Goal: Information Seeking & Learning: Compare options

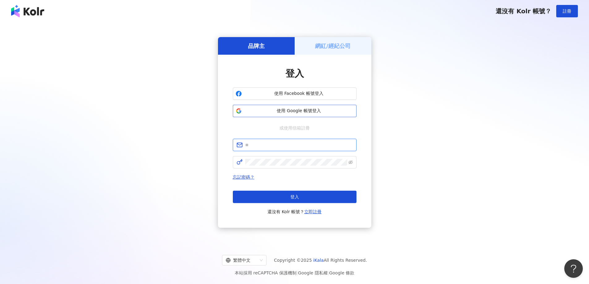
type input "**********"
click at [319, 112] on span "使用 Google 帳號登入" at bounding box center [298, 111] width 109 height 6
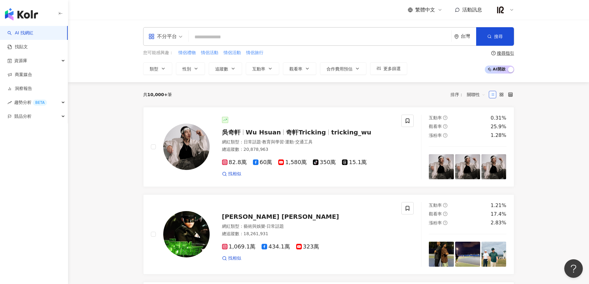
click at [220, 40] on input "search" at bounding box center [320, 37] width 258 height 12
type input "*"
click at [251, 52] on span "情侶旅行" at bounding box center [254, 53] width 17 height 6
type input "****"
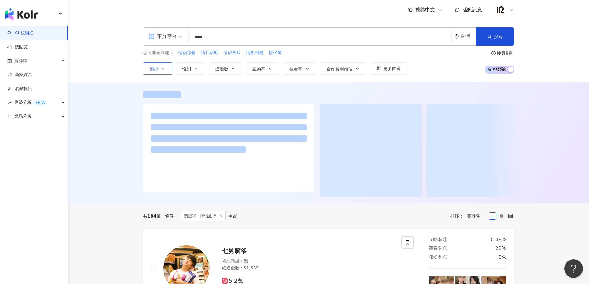
click at [151, 69] on span "類型" at bounding box center [154, 68] width 9 height 5
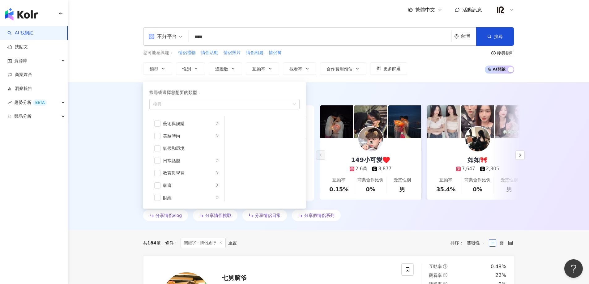
click at [134, 122] on div "AI 推薦 ： 推薦情侶的網紅 • 149小可愛♥️ : 該網紅專注於家庭生活和日常話題，且在這些領域獲得高觀看率，展現出與粉絲的高度互動和參與度。其旅遊相關…" at bounding box center [329, 158] width 396 height 132
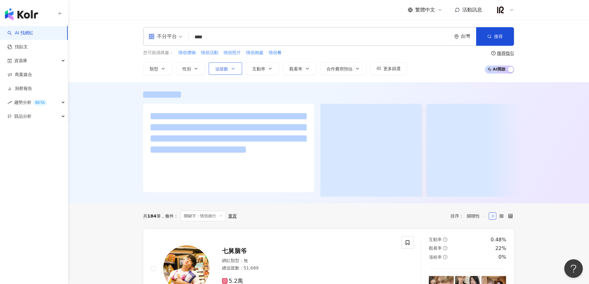
click at [226, 69] on span "追蹤數" at bounding box center [221, 68] width 13 height 5
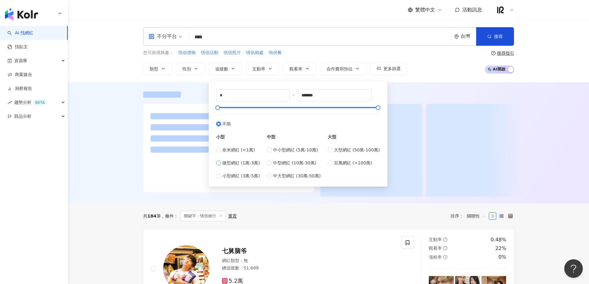
type input "*****"
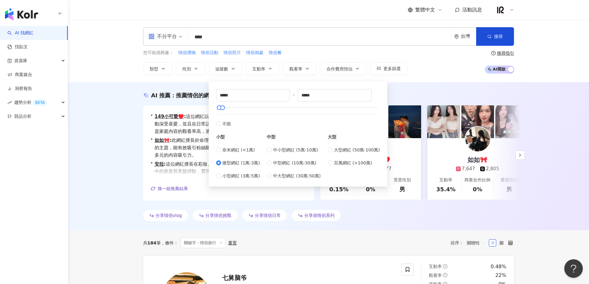
click at [407, 93] on div "AI 推薦 ： 推薦情侶的網紅" at bounding box center [328, 96] width 371 height 8
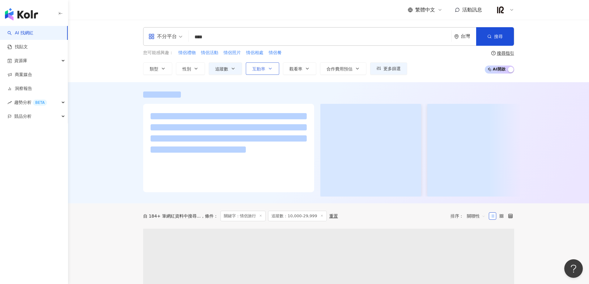
click at [268, 72] on button "互動率" at bounding box center [262, 68] width 33 height 12
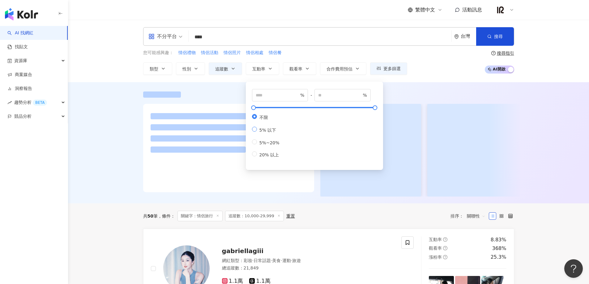
type input "*"
click at [397, 98] on div at bounding box center [329, 144] width 396 height 105
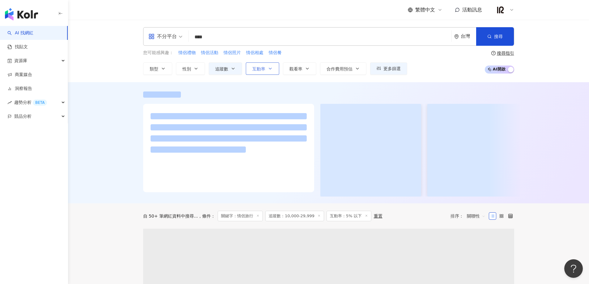
click at [270, 69] on icon "button" at bounding box center [270, 68] width 2 height 1
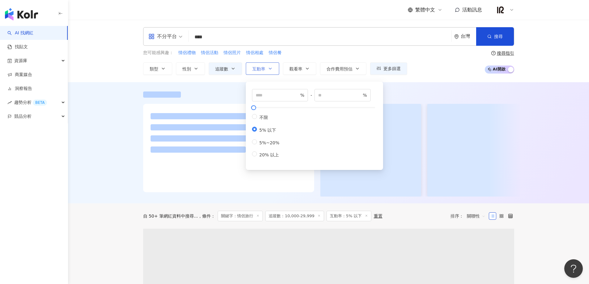
drag, startPoint x: 271, startPoint y: 69, endPoint x: 276, endPoint y: 70, distance: 4.4
click at [271, 70] on icon "button" at bounding box center [270, 68] width 5 height 5
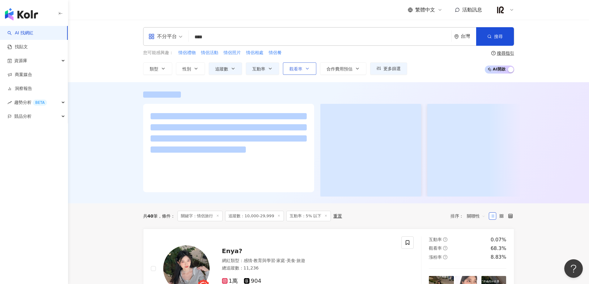
click at [293, 71] on span "觀看率" at bounding box center [295, 68] width 13 height 5
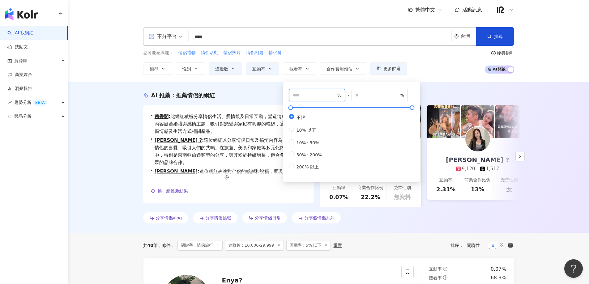
click at [323, 95] on input "number" at bounding box center [314, 95] width 43 height 7
type input "***"
click at [372, 96] on input "number" at bounding box center [376, 95] width 43 height 7
type input "***"
click at [442, 83] on div "AI 推薦 ： 推薦情侶的網紅 • 茜香閣 : 此網紅積極分享情侶生活、愛情觀及日常互動，營造情感共鳴。其內容涵蓋婚禮與感情主題，吸引對戀愛與家庭有興趣的粉絲…" at bounding box center [328, 157] width 521 height 151
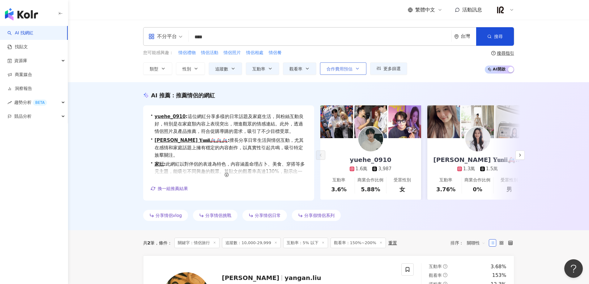
click at [354, 70] on button "合作費用預估" at bounding box center [343, 68] width 46 height 12
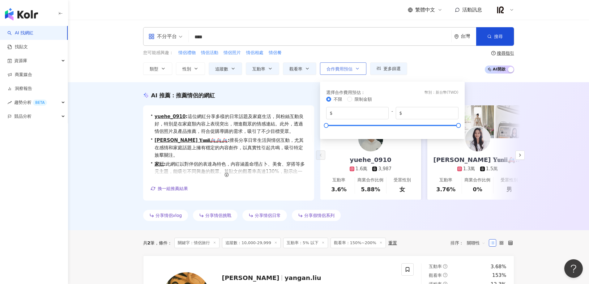
click at [354, 70] on button "合作費用預估" at bounding box center [343, 68] width 46 height 12
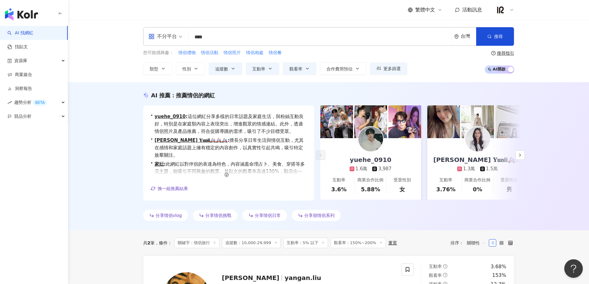
click at [545, 99] on div "AI 推薦 ： 推薦情侶的網紅 • yuehe_0910 : 這位網紅分享多樣的日常話題及家庭生活，與粉絲互動良好，特別是在家庭類內容上表現突出，增進觀眾的情…" at bounding box center [328, 156] width 521 height 148
click at [519, 154] on icon "button" at bounding box center [520, 155] width 5 height 5
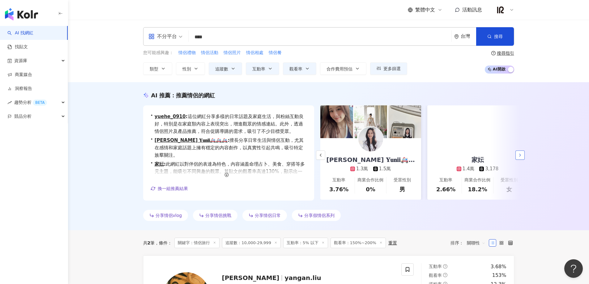
click at [519, 154] on icon "button" at bounding box center [520, 155] width 5 height 5
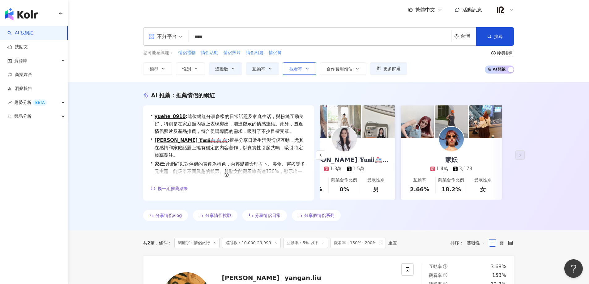
click at [297, 68] on span "觀看率" at bounding box center [295, 68] width 13 height 5
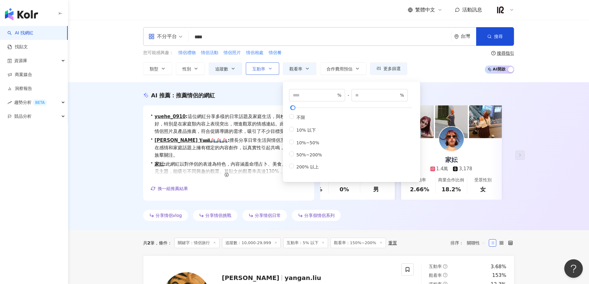
click at [270, 71] on icon "button" at bounding box center [270, 68] width 5 height 5
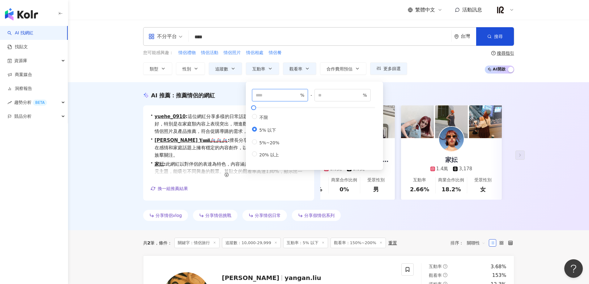
click at [265, 96] on input "number" at bounding box center [277, 95] width 43 height 7
type input "***"
click at [433, 94] on div "AI 推薦 ： 推薦情侶的網紅" at bounding box center [328, 96] width 371 height 8
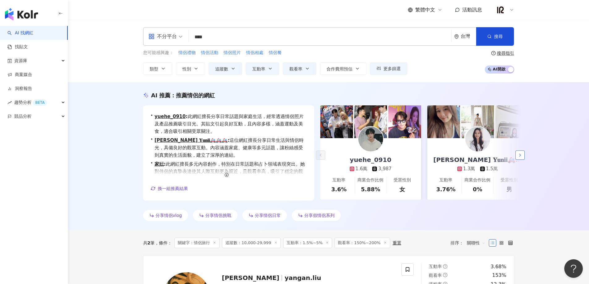
click at [520, 154] on icon "button" at bounding box center [520, 155] width 5 height 5
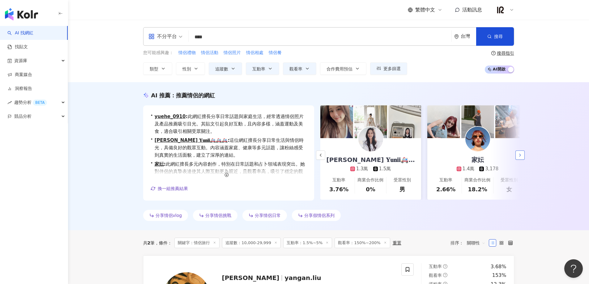
click at [520, 154] on icon "button" at bounding box center [520, 155] width 5 height 5
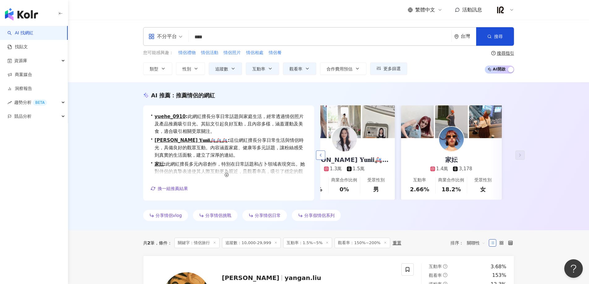
click at [323, 154] on button "button" at bounding box center [320, 155] width 9 height 9
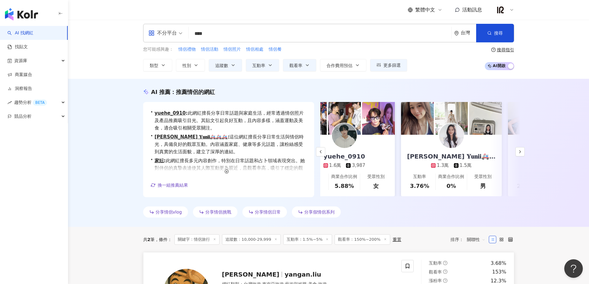
scroll to position [0, 0]
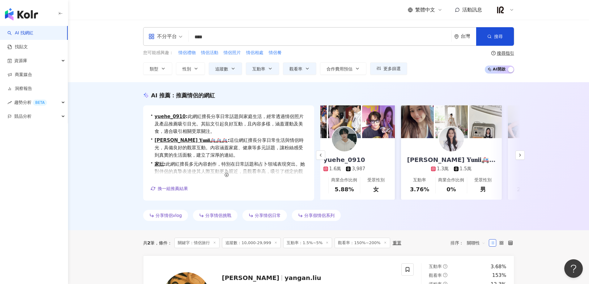
click at [529, 102] on div "AI 推薦 ： 推薦情侶的網紅 • yuehe_0910 : 此網紅擅長分享日常話題與家庭生活，經常透過情侶照片及產品推薦吸引目光。其貼文引起良好互動，且內容…" at bounding box center [328, 156] width 521 height 148
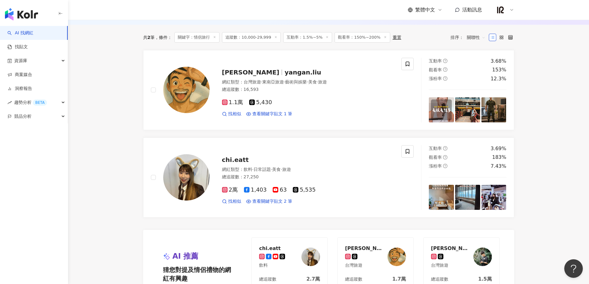
scroll to position [206, 0]
click at [284, 83] on span "東南亞旅遊" at bounding box center [273, 81] width 22 height 5
click at [304, 40] on span "互動率：1.5%~5%" at bounding box center [307, 37] width 49 height 11
click at [314, 38] on span "互動率：1.5%~5%" at bounding box center [307, 37] width 49 height 11
click at [105, 188] on main "不分平台 **** 台灣 搜尋 customizedTag 網紅類型 影視娛樂 / VT u ber 搜尋名稱、敘述、貼文含有關鍵字 “ u ” 的網紅 您可…" at bounding box center [328, 113] width 521 height 598
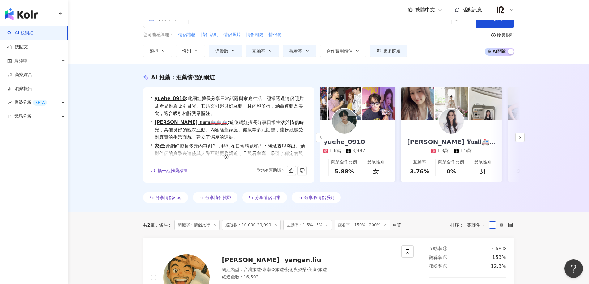
scroll to position [0, 0]
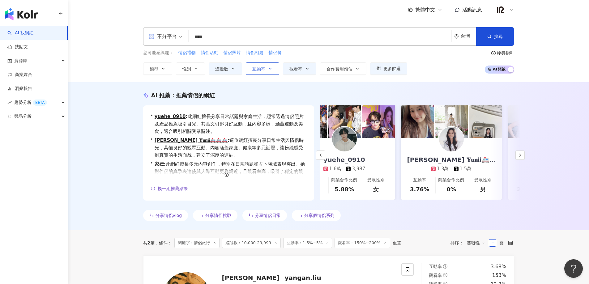
click at [269, 70] on icon "button" at bounding box center [270, 68] width 5 height 5
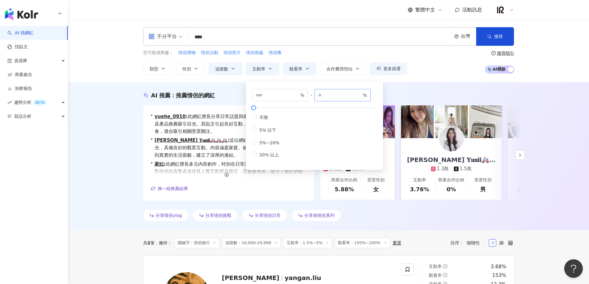
click at [327, 91] on span "* %" at bounding box center [342, 95] width 56 height 12
type input "*"
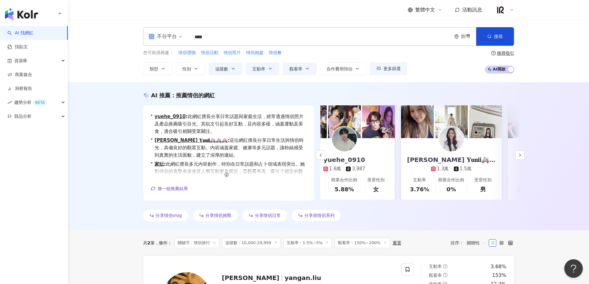
click at [551, 135] on div "AI 推薦 ： 推薦情侶的網紅 • yuehe_0910 : 此網紅擅長分享日常話題與家庭生活，經常透過情侶照片及產品推薦吸引目光。其貼文引起良好互動，且內容…" at bounding box center [328, 156] width 521 height 148
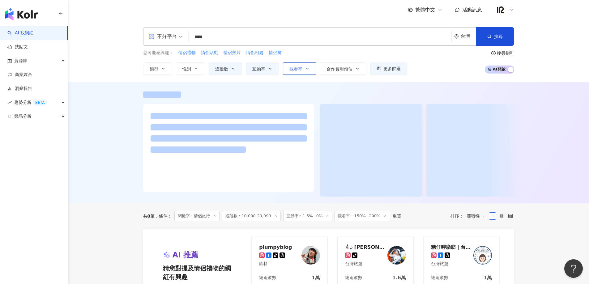
click at [308, 69] on icon "button" at bounding box center [307, 68] width 2 height 1
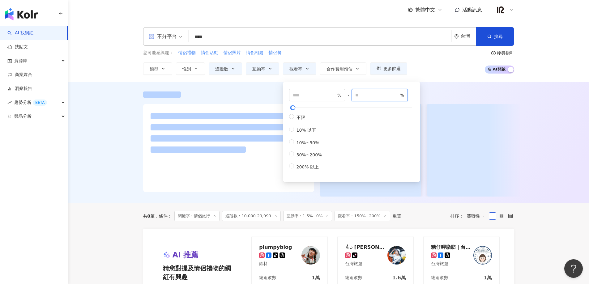
click at [371, 95] on input "***" at bounding box center [376, 95] width 43 height 7
type input "*"
click at [460, 95] on div at bounding box center [328, 95] width 371 height 6
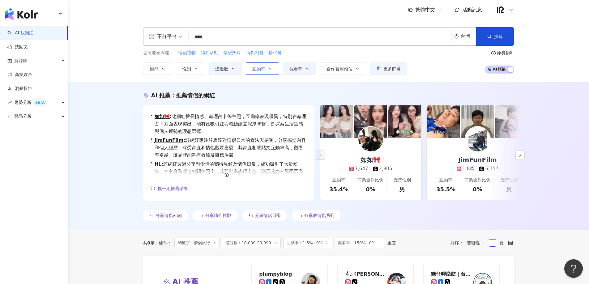
click at [267, 72] on button "互動率" at bounding box center [262, 68] width 33 height 12
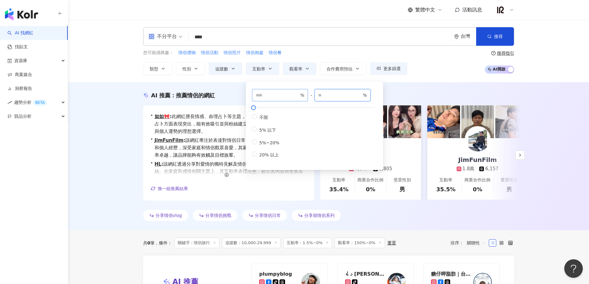
drag, startPoint x: 331, startPoint y: 98, endPoint x: 305, endPoint y: 95, distance: 25.8
click at [310, 97] on div "*** % - * % 不限 5% 以下 5%~20% 20% 以上" at bounding box center [314, 123] width 125 height 69
type input "*"
click at [136, 112] on div "AI 推薦 ： 推薦情侶的網紅 • 如如🎀 : 此網紅擅長情感、命理占卜等主題，互動率表現優異，特別在命理占卜方面表現突出，能有效吸引並與粉絲建立深厚聯繫，是…" at bounding box center [329, 158] width 396 height 132
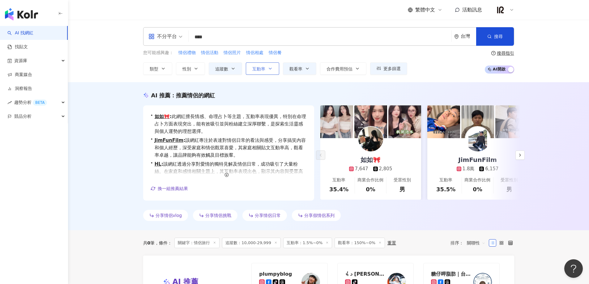
click at [268, 70] on icon "button" at bounding box center [270, 68] width 5 height 5
type input "*"
type input "***"
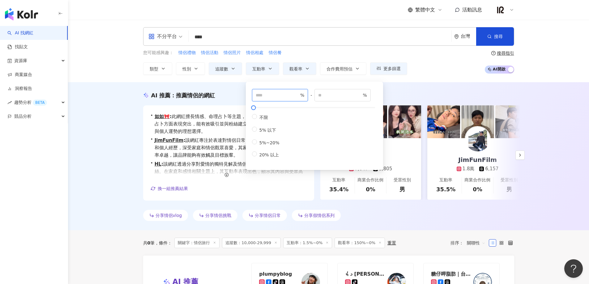
drag, startPoint x: 280, startPoint y: 96, endPoint x: 239, endPoint y: 96, distance: 41.4
click at [239, 96] on main "不分平台 **** 台灣 搜尋 customizedTag 網紅類型 影視娛樂 / VT u ber 搜尋名稱、敘述、貼文含有關鍵字 “ u ” 的網紅 您可…" at bounding box center [328, 256] width 521 height 472
type input "***"
click at [333, 96] on input "***" at bounding box center [339, 95] width 43 height 7
type input "*"
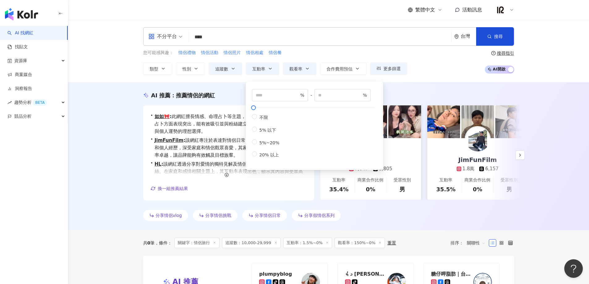
click at [400, 96] on div "AI 推薦 ： 推薦情侶的網紅" at bounding box center [328, 96] width 371 height 8
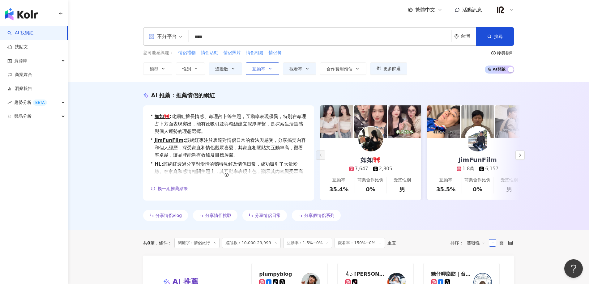
click at [273, 71] on button "互動率" at bounding box center [262, 68] width 33 height 12
type input "*"
type input "***"
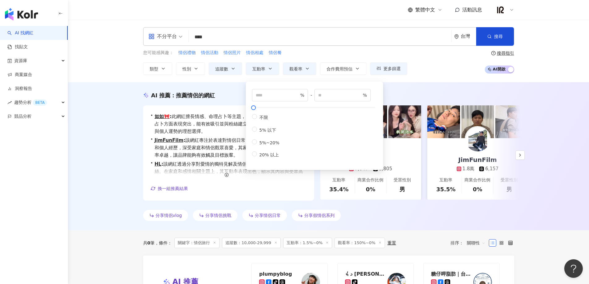
click at [117, 98] on div "AI 推薦 ： 推薦情侶的網紅 • 如如🎀 : 此網紅擅長情感、命理占卜等主題，互動率表現優異，特別在命理占卜方面表現突出，能有效吸引並與粉絲建立深厚聯繫，是…" at bounding box center [328, 156] width 521 height 148
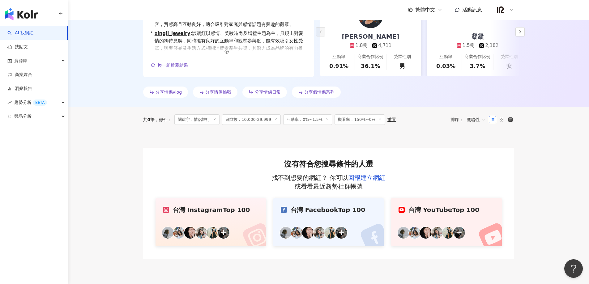
scroll to position [127, 0]
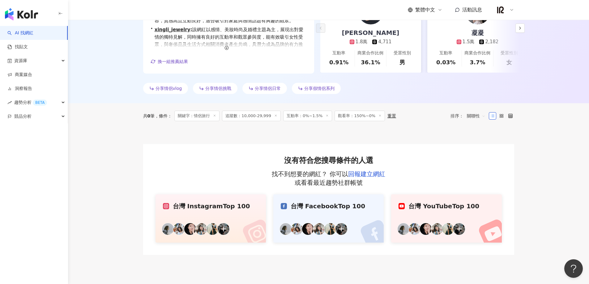
click at [422, 111] on div "共 0 筆 條件 ： 關鍵字：情侶旅行 追蹤數：10,000-29,999 互動率：0%~1.5% 觀看率：150%~0% 重置 排序： 關聯性" at bounding box center [328, 116] width 371 height 11
click at [303, 116] on span "互動率：0%~1.5%" at bounding box center [307, 116] width 49 height 11
click at [318, 118] on span "互動率：0%~1.5%" at bounding box center [307, 116] width 49 height 11
click at [326, 116] on icon at bounding box center [327, 115] width 3 height 3
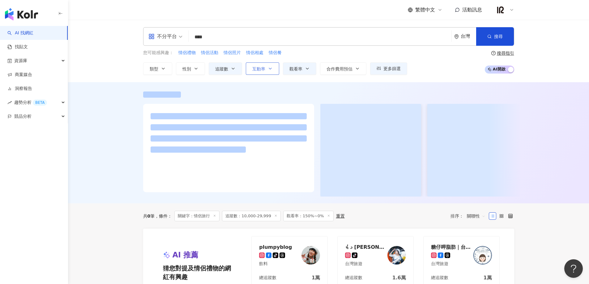
click at [267, 68] on button "互動率" at bounding box center [262, 68] width 33 height 12
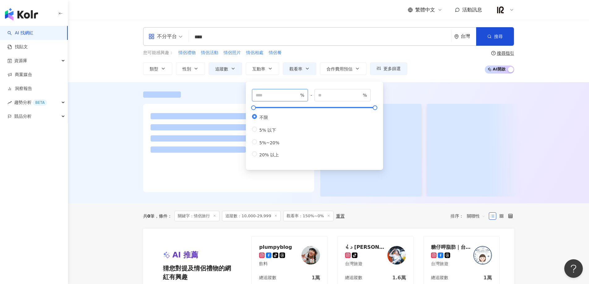
click at [278, 95] on input "number" at bounding box center [277, 95] width 43 height 7
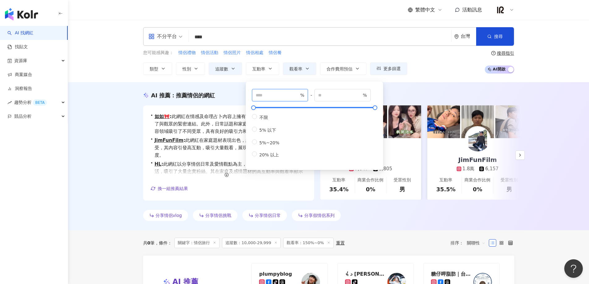
type input "***"
click at [541, 63] on div "不分平台 **** 台灣 搜尋 customizedTag 網紅類型 影視娛樂 / VT u ber 搜尋名稱、敘述、貼文含有關鍵字 “ u ” 的網紅 您可…" at bounding box center [328, 51] width 521 height 62
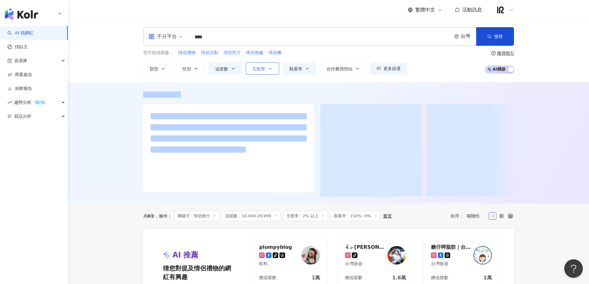
click at [268, 70] on icon "button" at bounding box center [270, 68] width 5 height 5
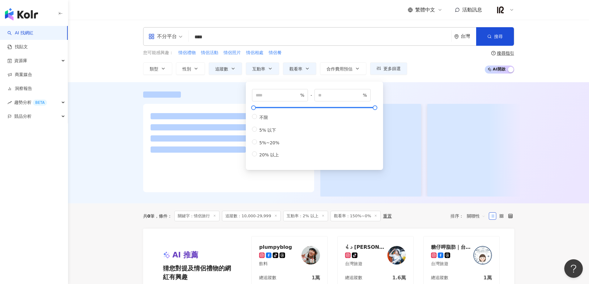
click at [555, 50] on div "不分平台 **** 台灣 搜尋 customizedTag 網紅類型 影視娛樂 / VT u ber 搜尋名稱、敘述、貼文含有關鍵字 “ u ” 的網紅 您可…" at bounding box center [328, 51] width 521 height 62
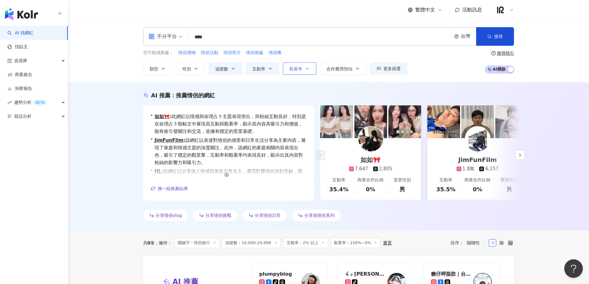
click at [305, 69] on icon "button" at bounding box center [307, 68] width 5 height 5
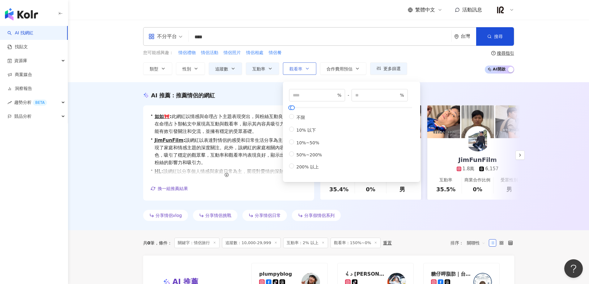
click at [307, 70] on icon "button" at bounding box center [307, 68] width 5 height 5
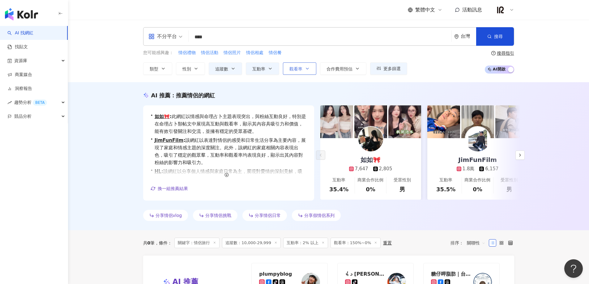
click at [307, 71] on button "觀看率" at bounding box center [299, 68] width 33 height 12
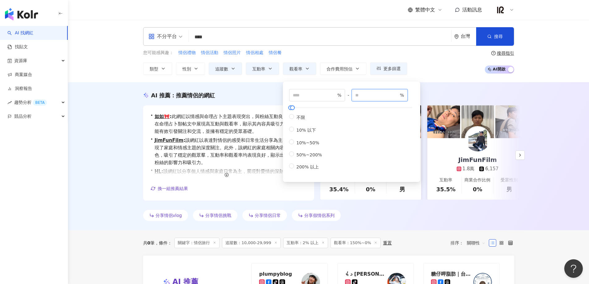
click at [378, 93] on input "*" at bounding box center [376, 95] width 43 height 7
type input "*"
click at [447, 76] on div "不分平台 **** 台灣 搜尋 customizedTag 網紅類型 影視娛樂 / VT u ber 搜尋名稱、敘述、貼文含有關鍵字 “ u ” 的網紅 您可…" at bounding box center [328, 51] width 521 height 62
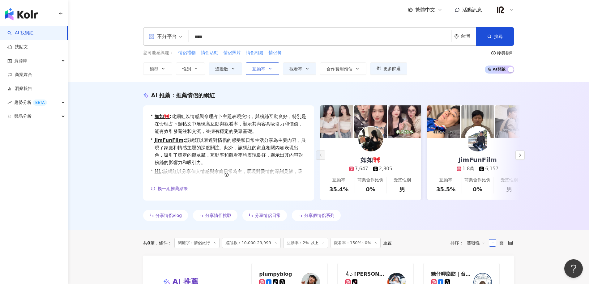
click at [264, 73] on button "互動率" at bounding box center [262, 68] width 33 height 12
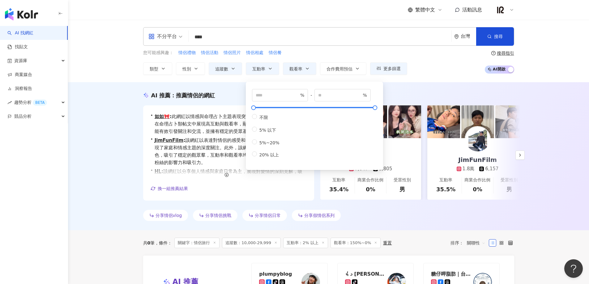
click at [438, 90] on div "AI 推薦 ： 推薦情侶的網紅 • 如如🎀 : 此網紅以情感與命理占卜主題表現突出，與粉絲互動良好，特別是在命理占卜類帖文中展現高互動與觀看率，顯示其內容具吸…" at bounding box center [328, 156] width 521 height 148
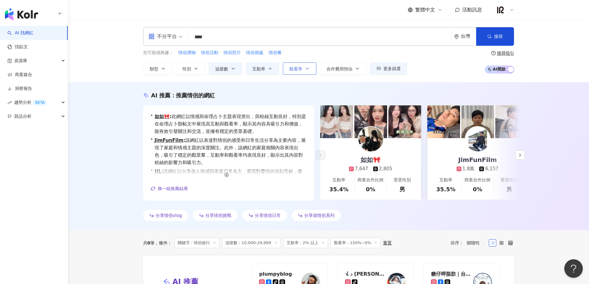
click at [289, 70] on button "觀看率" at bounding box center [299, 68] width 33 height 12
type input "*"
type input "***"
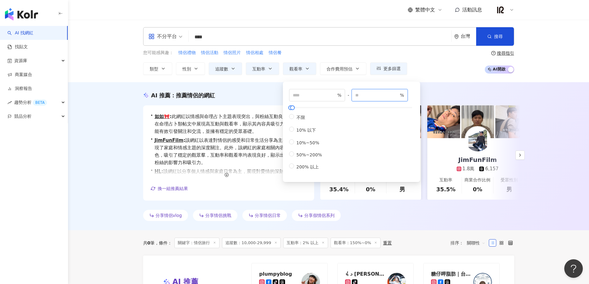
click at [373, 95] on input "***" at bounding box center [376, 95] width 43 height 7
click at [312, 96] on input "*" at bounding box center [314, 95] width 43 height 7
click at [296, 96] on input "*" at bounding box center [314, 95] width 43 height 7
type input "***"
click at [370, 97] on input "***" at bounding box center [376, 95] width 43 height 7
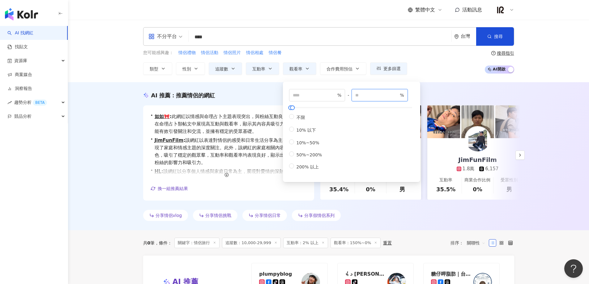
type input "*"
click at [447, 96] on div "AI 推薦 ： 推薦情侶的網紅" at bounding box center [328, 96] width 371 height 8
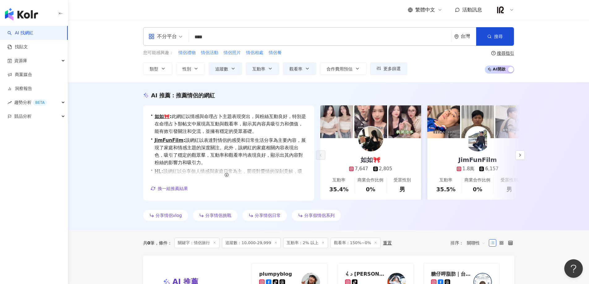
click at [330, 89] on div "AI 推薦 ： 推薦情侶的網紅 • 如如🎀 : 此網紅以情感與命理占卜主題表現突出，與粉絲互動良好，特別是在命理占卜類帖文中展現高互動與觀看率，顯示其內容具吸…" at bounding box center [328, 156] width 521 height 148
click at [303, 65] on button "觀看率" at bounding box center [299, 68] width 33 height 12
type input "*"
type input "***"
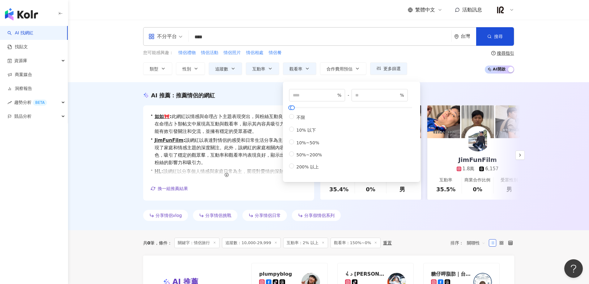
click at [459, 86] on div "AI 推薦 ： 推薦情侶的網紅 • 如如🎀 : 此網紅以情感與命理占卜主題表現突出，與粉絲互動良好，特別是在命理占卜類帖文中展現高互動與觀看率，顯示其內容具吸…" at bounding box center [328, 156] width 521 height 148
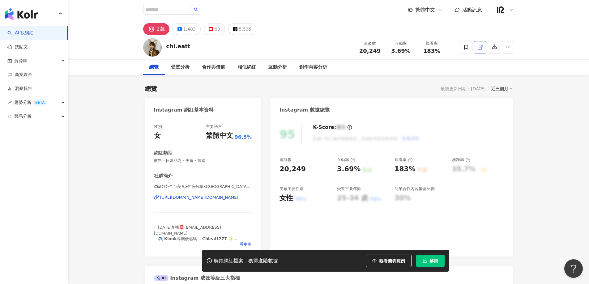
click at [482, 49] on icon at bounding box center [480, 48] width 6 height 6
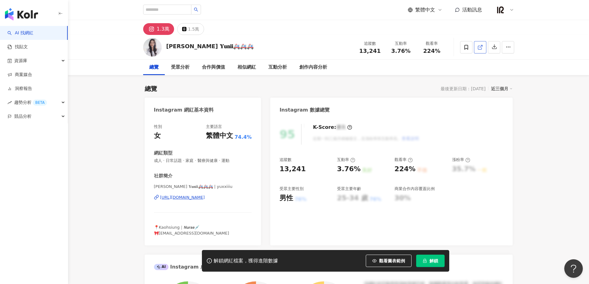
click at [478, 47] on icon at bounding box center [479, 47] width 3 height 3
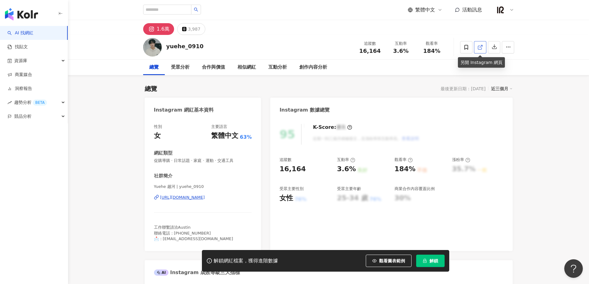
click at [482, 45] on icon at bounding box center [480, 48] width 6 height 6
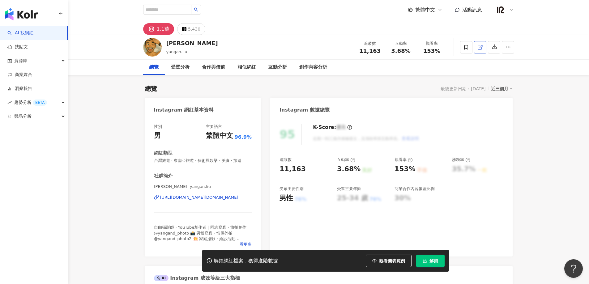
click at [479, 49] on icon at bounding box center [479, 47] width 3 height 3
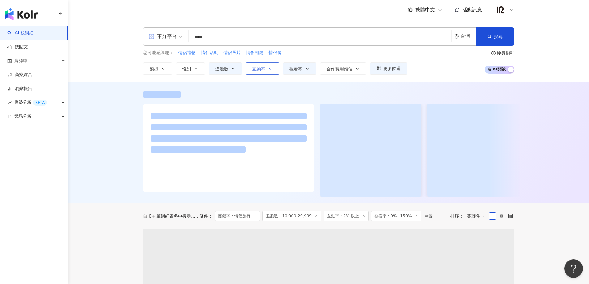
click at [271, 71] on button "互動率" at bounding box center [262, 68] width 33 height 12
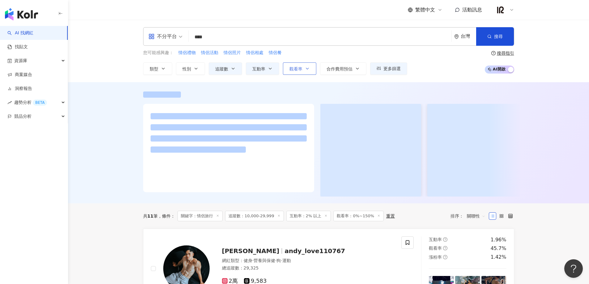
click at [289, 68] on span "觀看率" at bounding box center [295, 68] width 13 height 5
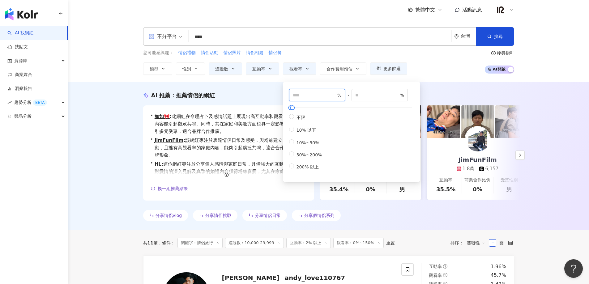
drag, startPoint x: 319, startPoint y: 95, endPoint x: 240, endPoint y: 95, distance: 78.5
drag, startPoint x: 374, startPoint y: 96, endPoint x: 310, endPoint y: 98, distance: 63.7
click at [310, 98] on div "* % - *** % 不限 10% 以下 10%~50% 50%~200% 200% 以上" at bounding box center [351, 129] width 125 height 81
type input "*"
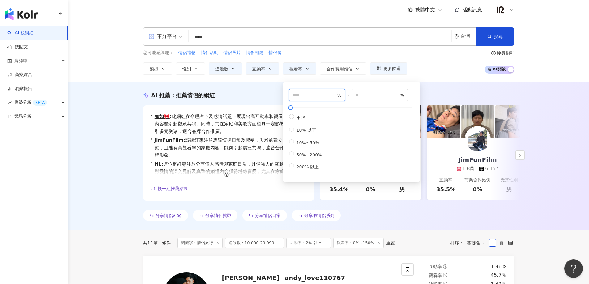
click at [304, 96] on input "*" at bounding box center [314, 95] width 43 height 7
type input "***"
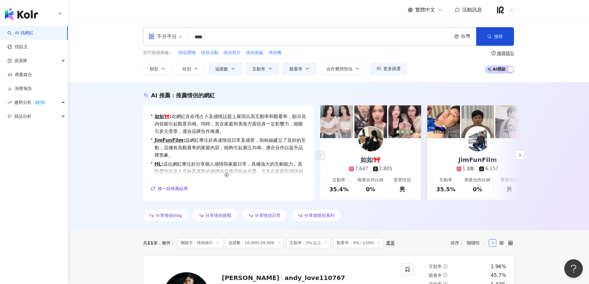
click at [254, 91] on div "AI 推薦 ： 推薦情侶的網紅 • 如如🎀 : 此網紅在命理占卜及感情話題上展現出高互動率和觀看率，顯示其內容能引起觀眾共鳴。同時，其在家庭和美妝方面也具一定…" at bounding box center [328, 156] width 521 height 148
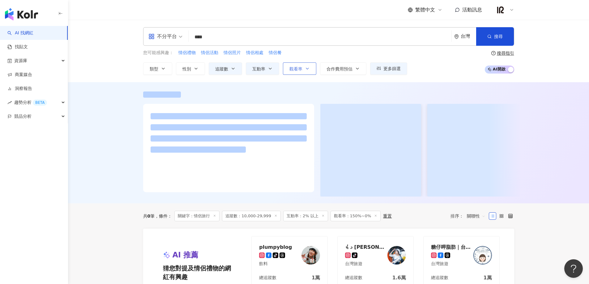
click at [293, 70] on span "觀看率" at bounding box center [295, 68] width 13 height 5
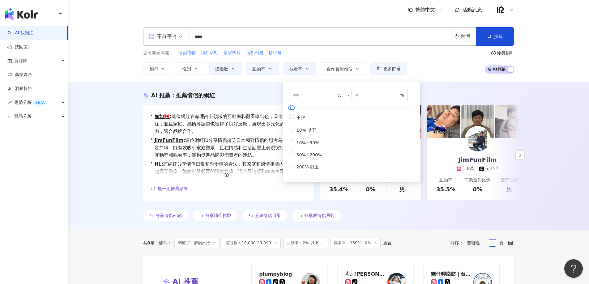
click at [273, 84] on div "AI 推薦 ： 推薦情侶的網紅 • 如如🎀 : 這位網紅在命理占卜領域的互動率和觀看率出色，吸引大量觀眾關注，並且家庭、感情等話題也獲得了良好反應，展現出多元…" at bounding box center [328, 156] width 521 height 148
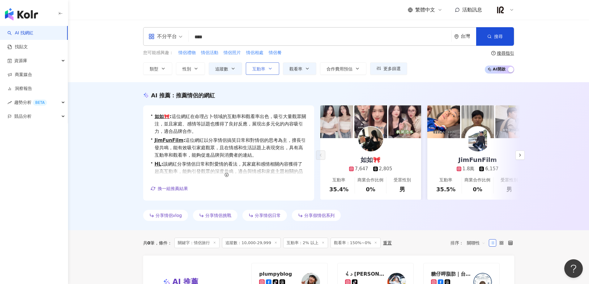
click at [261, 70] on span "互動率" at bounding box center [258, 68] width 13 height 5
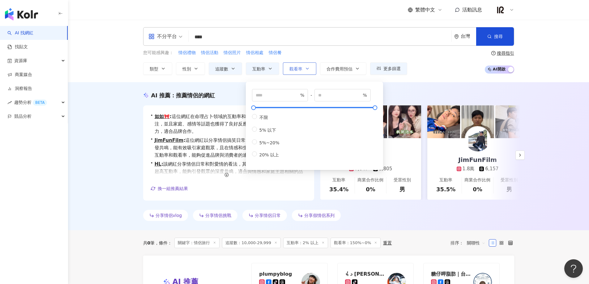
click at [298, 71] on span "觀看率" at bounding box center [295, 68] width 13 height 5
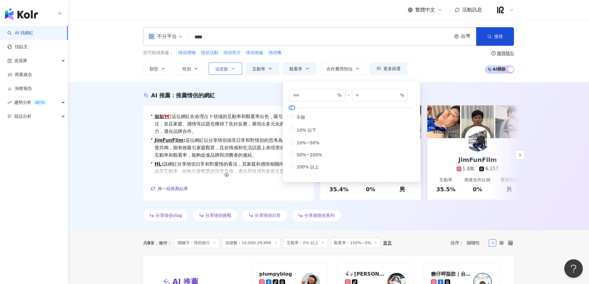
click at [220, 73] on button "追蹤數" at bounding box center [225, 68] width 33 height 12
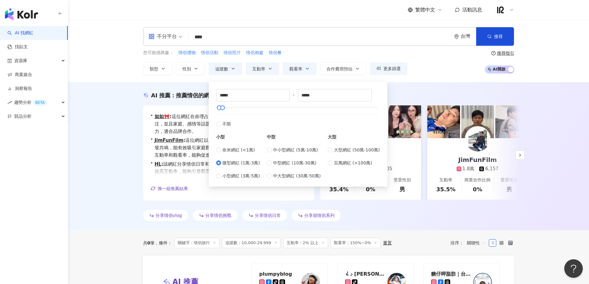
click at [417, 88] on div "AI 推薦 ： 推薦情侶的網紅 • 如如🎀 : 這位網紅在命理占卜領域的互動率和觀看率出色，吸引大量觀眾關注，並且家庭、感情等話題也獲得了良好反應，展現出多元…" at bounding box center [328, 156] width 521 height 148
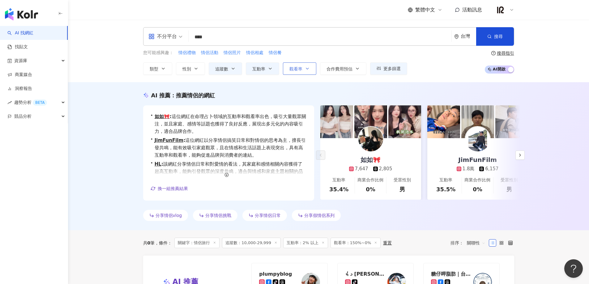
click at [302, 69] on button "觀看率" at bounding box center [299, 68] width 33 height 12
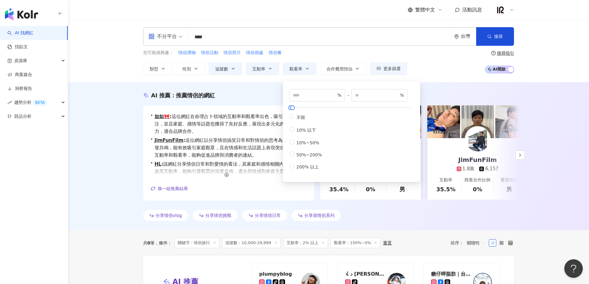
click at [380, 50] on div "您可能感興趣： 情侶禮物 情侶活動 情侶照片 情侶相處 情侶餐" at bounding box center [275, 52] width 264 height 7
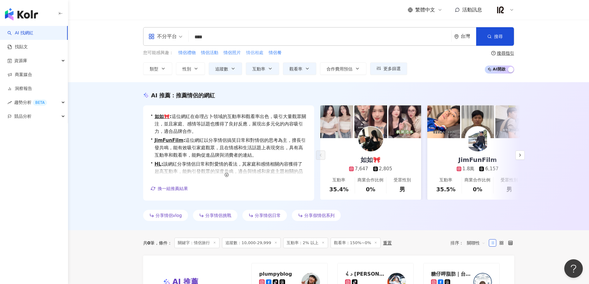
click at [252, 53] on span "情侶相處" at bounding box center [254, 53] width 17 height 6
type input "****"
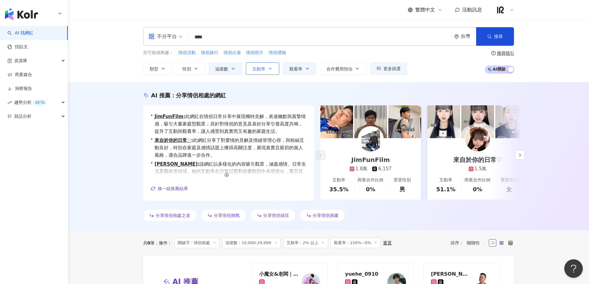
click at [266, 71] on button "互動率" at bounding box center [262, 68] width 33 height 12
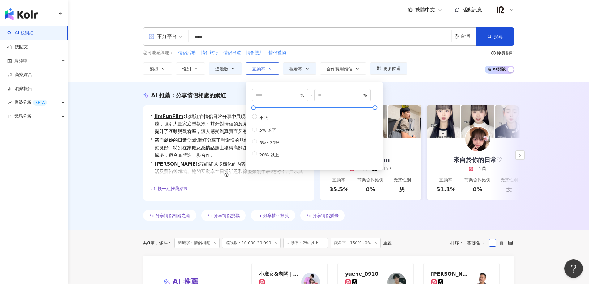
click at [266, 71] on button "互動率" at bounding box center [262, 68] width 33 height 12
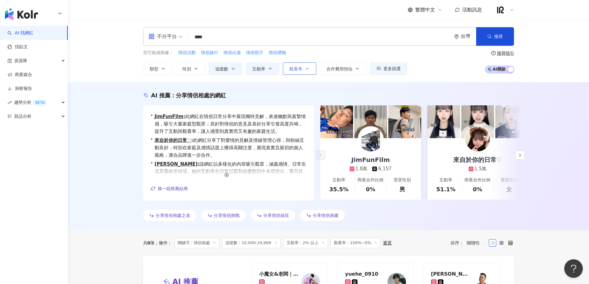
click at [292, 71] on span "觀看率" at bounding box center [295, 68] width 13 height 5
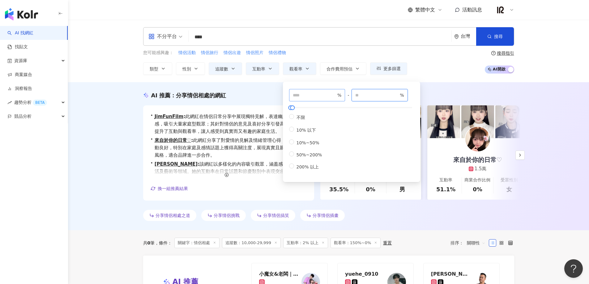
drag, startPoint x: 364, startPoint y: 96, endPoint x: 337, endPoint y: 94, distance: 27.0
click at [338, 94] on div "*** % - * % 不限 10% 以下 10%~50% 50%~200% 200% 以上" at bounding box center [351, 129] width 125 height 81
type input "*"
click at [444, 95] on div "AI 推薦 ： 分享情侶相處的網紅" at bounding box center [328, 96] width 371 height 8
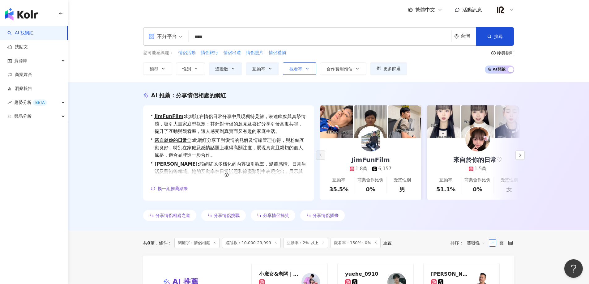
click at [311, 70] on button "觀看率" at bounding box center [299, 68] width 33 height 12
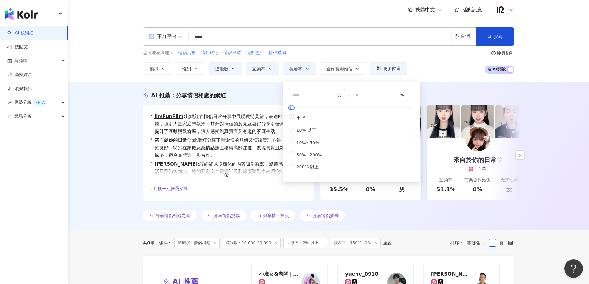
click at [37, 15] on img "button" at bounding box center [21, 14] width 33 height 12
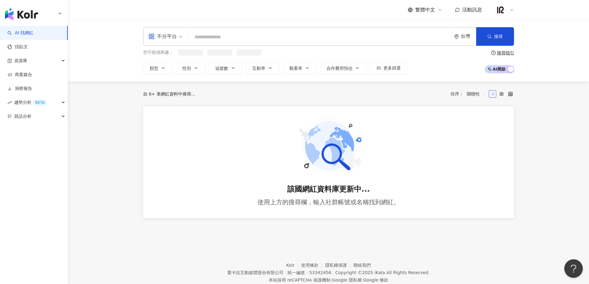
click at [30, 36] on link "AI 找網紅" at bounding box center [20, 33] width 26 height 6
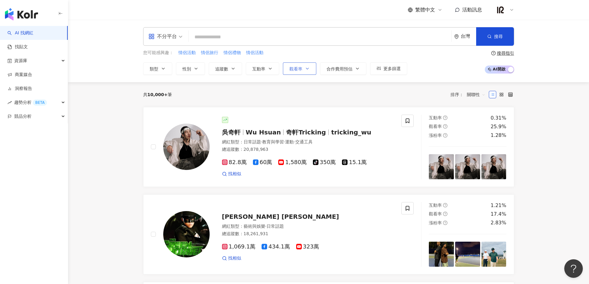
click at [304, 70] on button "觀看率" at bounding box center [299, 68] width 33 height 12
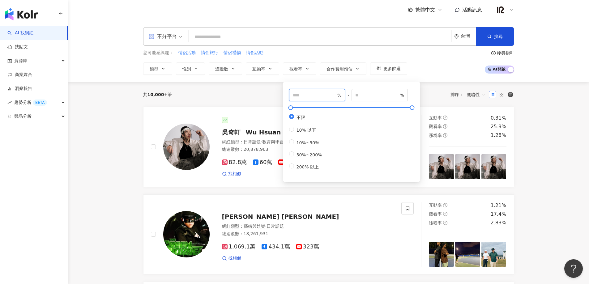
click at [314, 93] on input "number" at bounding box center [314, 95] width 43 height 7
type input "***"
click at [250, 100] on div "共 10,000+ 筆 排序： 關聯性" at bounding box center [328, 94] width 371 height 25
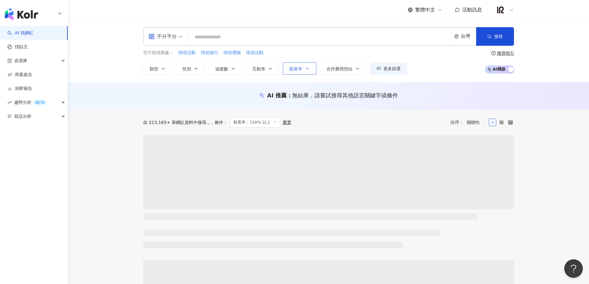
click at [298, 71] on span "觀看率" at bounding box center [295, 68] width 13 height 5
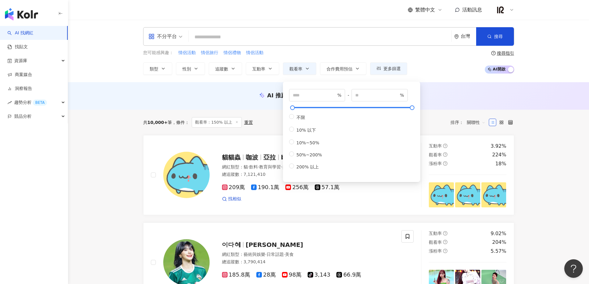
click at [250, 90] on div "AI 推薦 ： 無結果，請嘗試搜尋其他語言關鍵字或條件" at bounding box center [328, 96] width 521 height 28
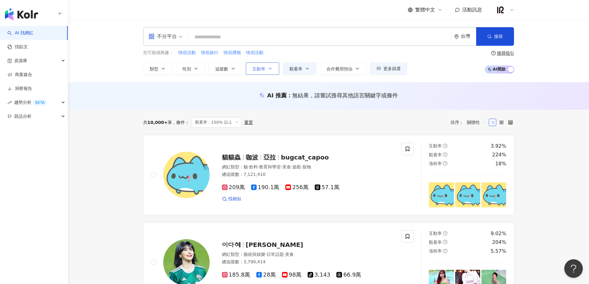
click at [257, 72] on button "互動率" at bounding box center [262, 68] width 33 height 12
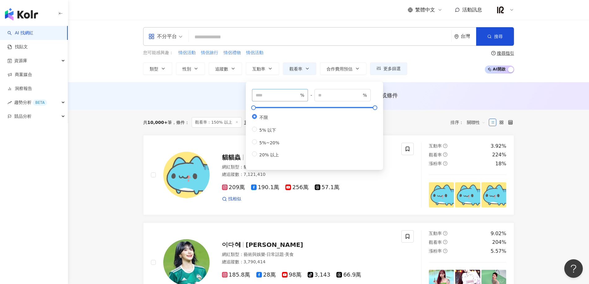
click at [274, 91] on span "%" at bounding box center [280, 95] width 56 height 12
type input "***"
click at [188, 99] on div "AI 推薦 ： 無結果，請嘗試搜尋其他語言關鍵字或條件" at bounding box center [328, 96] width 371 height 8
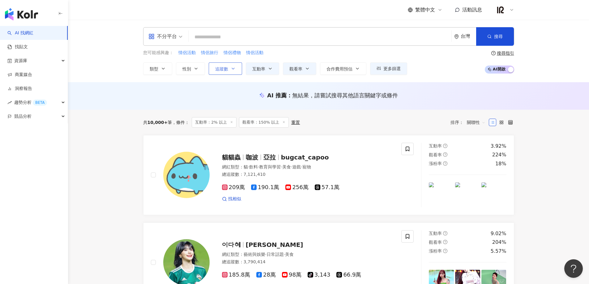
click at [232, 67] on icon "button" at bounding box center [233, 68] width 5 height 5
type input "*"
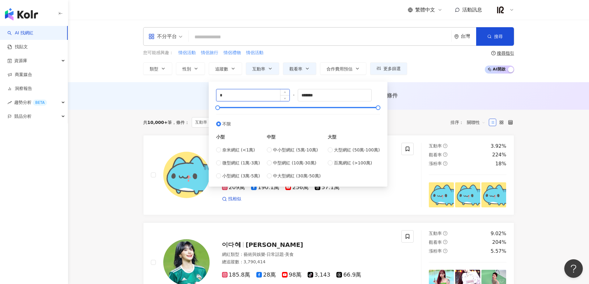
click at [231, 97] on input "*" at bounding box center [252, 95] width 73 height 12
drag, startPoint x: 335, startPoint y: 97, endPoint x: 292, endPoint y: 97, distance: 43.3
click at [292, 97] on div "* - ******* 不限 小型 奈米網紅 (<1萬) 微型網紅 (1萬-3萬) 小型網紅 (3萬-5萬) 中型 中小型網紅 (5萬-10萬) 中型網紅 (…" at bounding box center [298, 134] width 164 height 90
type input "*"
click at [246, 97] on input "*" at bounding box center [252, 95] width 73 height 12
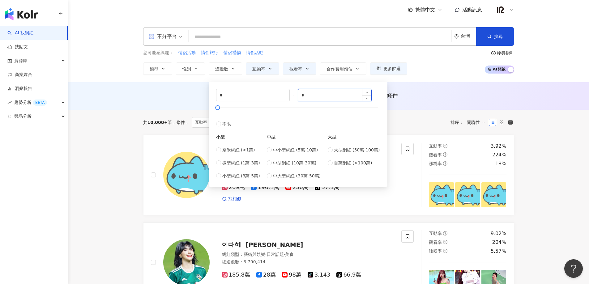
click at [316, 96] on input "*" at bounding box center [334, 95] width 73 height 12
type input "*"
click at [255, 98] on input "*" at bounding box center [252, 95] width 73 height 12
click at [172, 100] on div "AI 推薦 ： 無結果，請嘗試搜尋其他語言關鍵字或條件" at bounding box center [329, 97] width 396 height 11
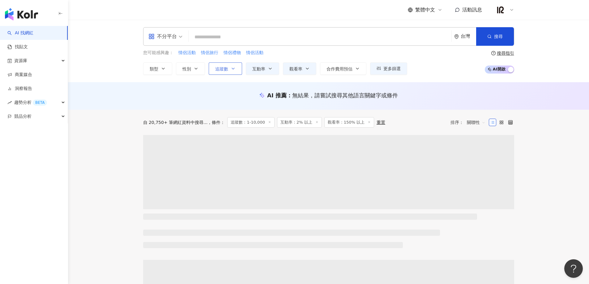
click at [223, 69] on span "追蹤數" at bounding box center [221, 68] width 13 height 5
type input "*"
type input "*****"
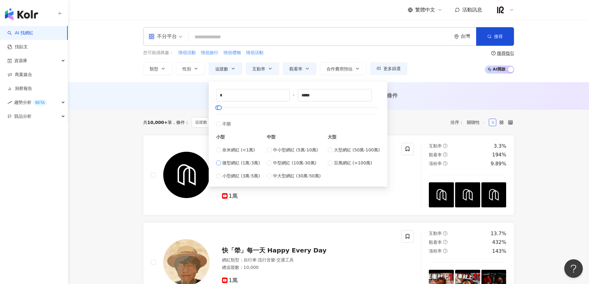
type input "*****"
click at [174, 105] on div "AI 推薦 ： 無結果，請嘗試搜尋其他語言關鍵字或條件" at bounding box center [328, 96] width 521 height 28
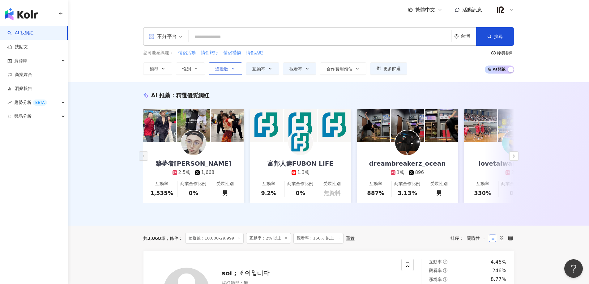
click at [233, 68] on icon "button" at bounding box center [233, 68] width 5 height 5
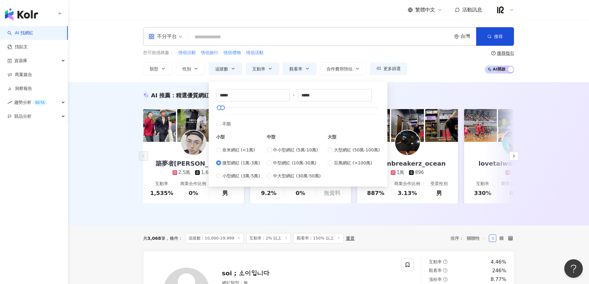
click at [270, 6] on div "繁體中文 活動訊息" at bounding box center [328, 10] width 371 height 20
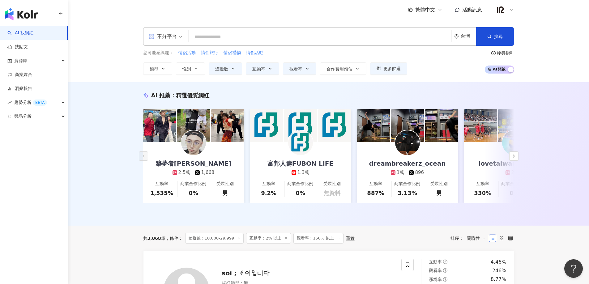
click at [213, 52] on span "情侶旅行" at bounding box center [209, 53] width 17 height 6
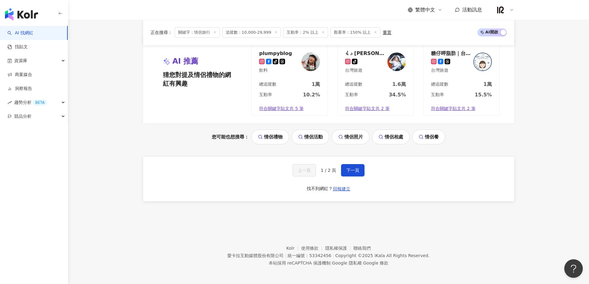
scroll to position [1277, 0]
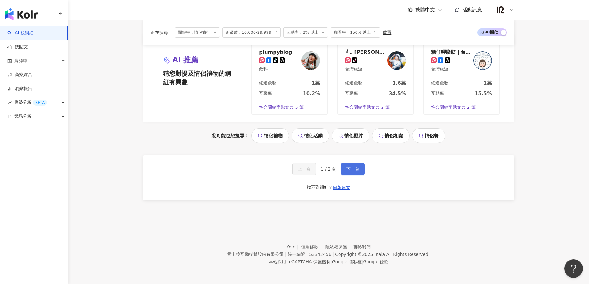
click at [358, 171] on span "下一頁" at bounding box center [352, 169] width 13 height 5
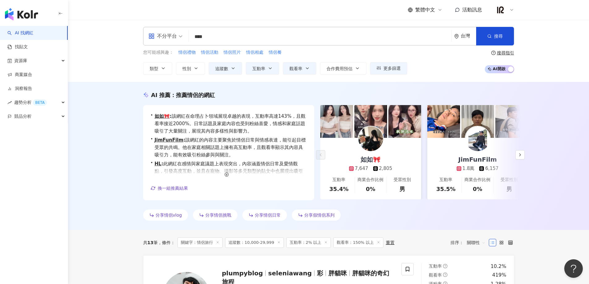
scroll to position [0, 0]
click at [163, 71] on icon "button" at bounding box center [163, 68] width 5 height 5
click at [176, 39] on div "不分平台" at bounding box center [162, 37] width 28 height 10
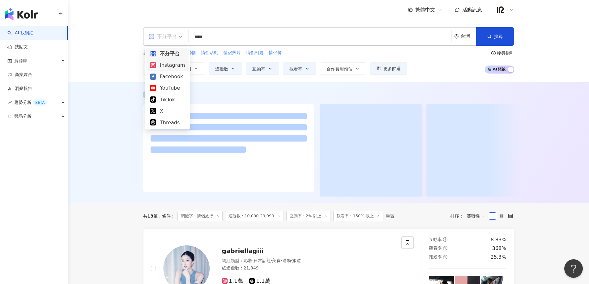
click at [176, 69] on div "Instagram" at bounding box center [167, 65] width 35 height 8
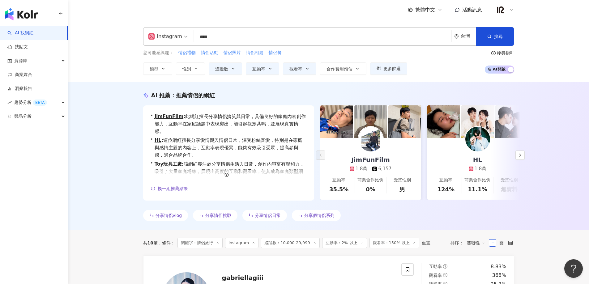
click at [253, 53] on span "情侶相處" at bounding box center [254, 53] width 17 height 6
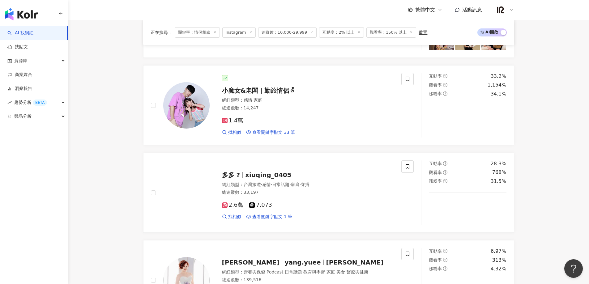
scroll to position [453, 0]
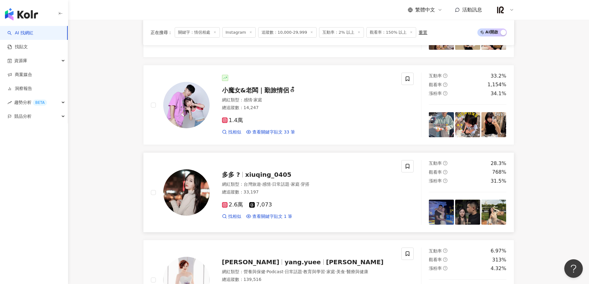
click at [245, 175] on span "xiuqing_0405" at bounding box center [268, 174] width 46 height 7
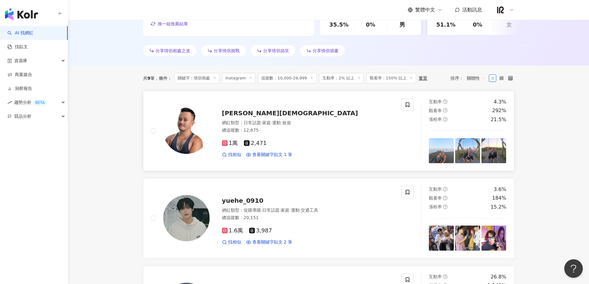
scroll to position [165, 0]
click at [305, 136] on div "1萬 2,471 找相似 查看關鍵字貼文 1 筆" at bounding box center [308, 146] width 172 height 23
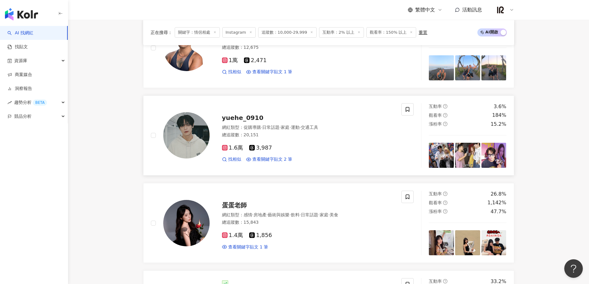
scroll to position [247, 0]
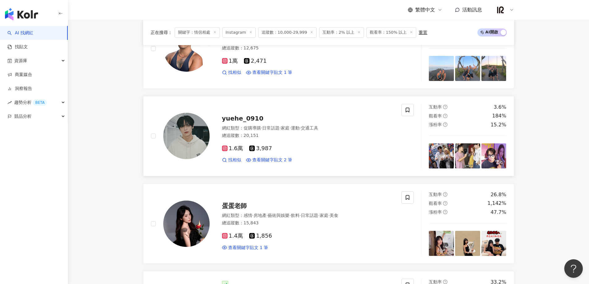
click at [253, 127] on span "促購導購" at bounding box center [252, 128] width 17 height 5
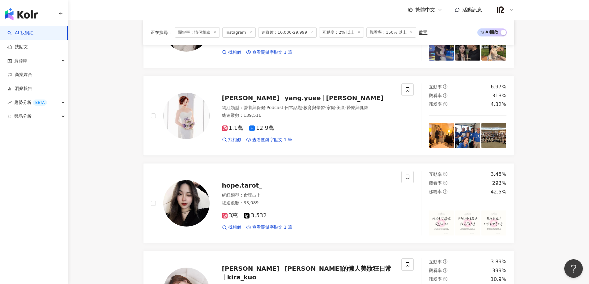
scroll to position [618, 0]
click at [268, 198] on div "網紅類型 ： 命理占卜" at bounding box center [308, 195] width 172 height 6
click at [307, 118] on div "總追蹤數 ： 139,516" at bounding box center [308, 115] width 172 height 6
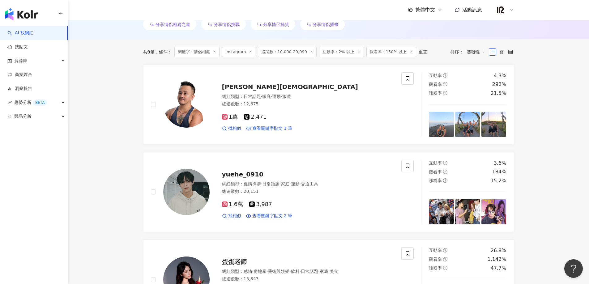
scroll to position [191, 0]
click at [223, 10] on div "繁體中文 活動訊息" at bounding box center [328, 10] width 371 height 20
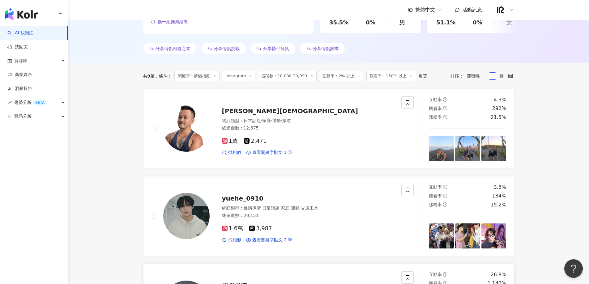
scroll to position [166, 0]
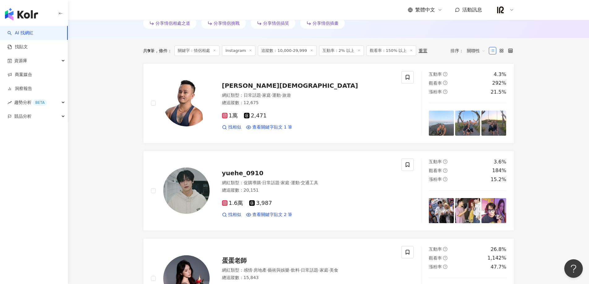
scroll to position [206, 0]
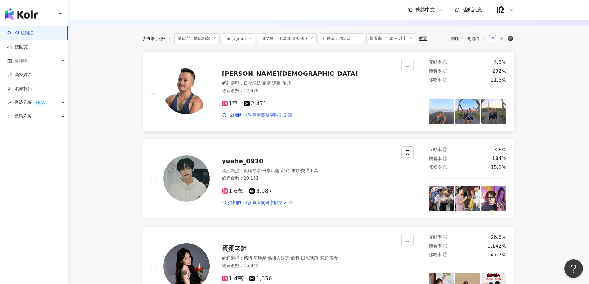
scroll to position [205, 0]
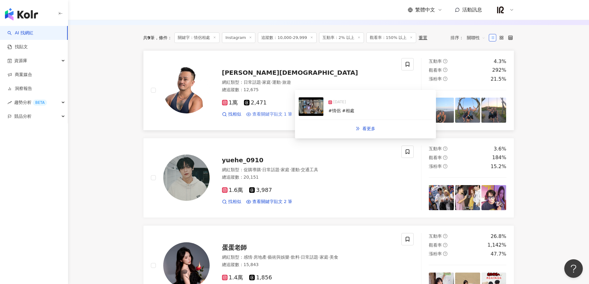
click at [280, 114] on span "查看關鍵字貼文 1 筆" at bounding box center [272, 114] width 40 height 6
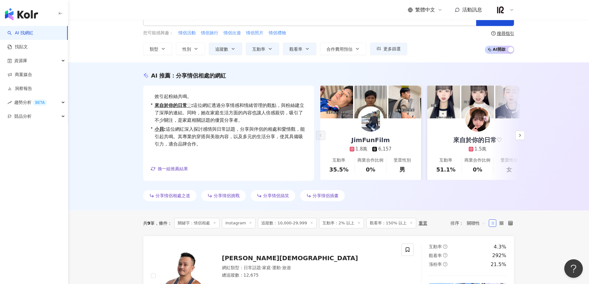
scroll to position [0, 0]
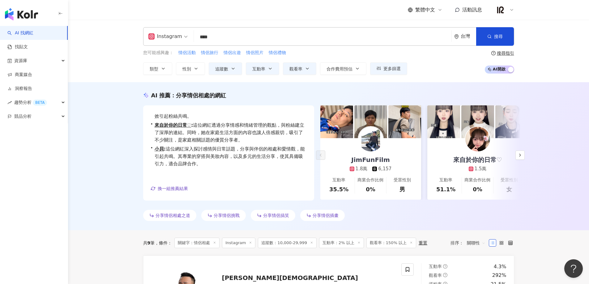
click at [224, 36] on input "****" at bounding box center [322, 37] width 253 height 12
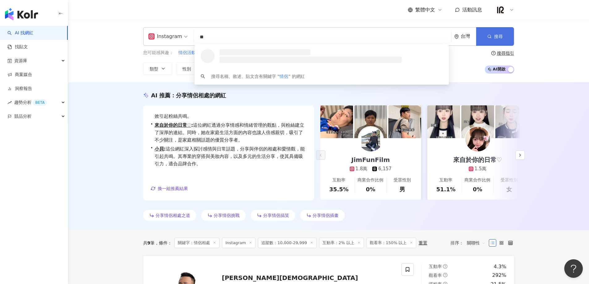
type input "**"
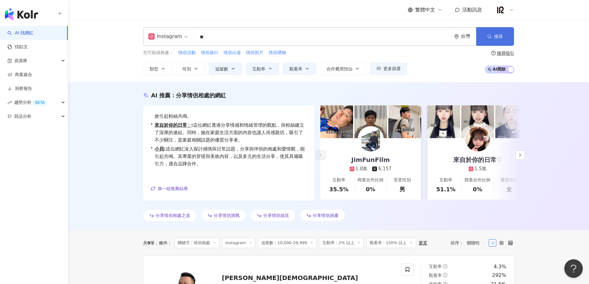
click at [498, 39] on span "搜尋" at bounding box center [498, 36] width 9 height 5
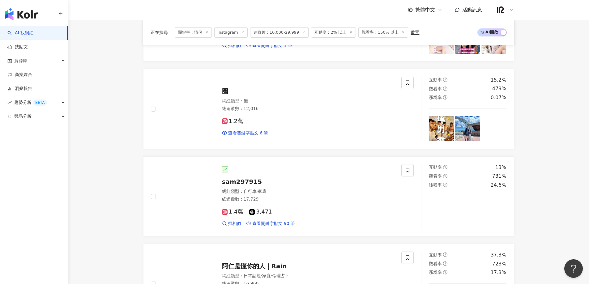
scroll to position [888, 0]
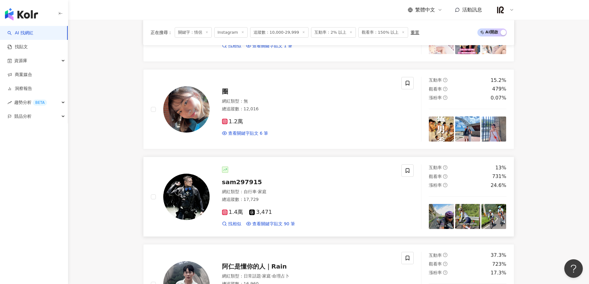
click at [193, 205] on img at bounding box center [186, 197] width 46 height 46
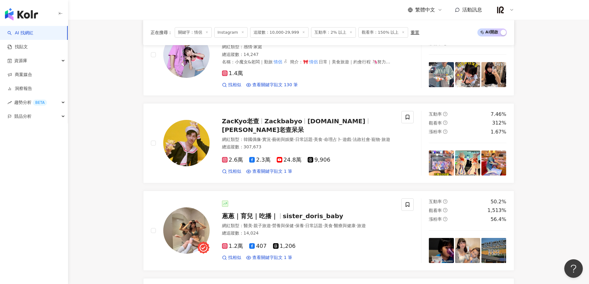
scroll to position [330, 0]
click at [351, 157] on div "2.6萬 2.3萬 24.8萬 9,906 找相似 查看關鍵字貼文 1 筆" at bounding box center [308, 163] width 172 height 23
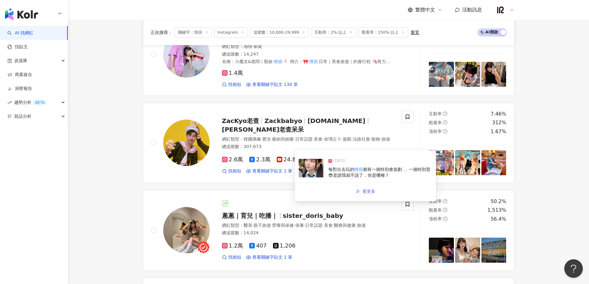
click at [370, 190] on span "看更多" at bounding box center [368, 191] width 13 height 5
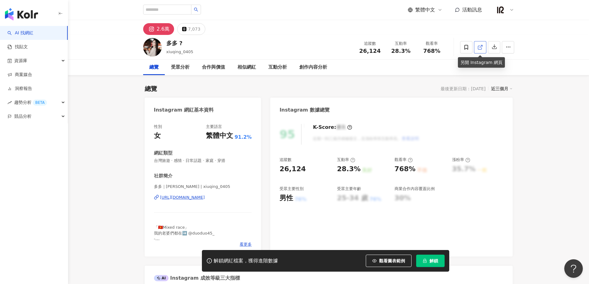
click at [484, 47] on link at bounding box center [480, 47] width 12 height 12
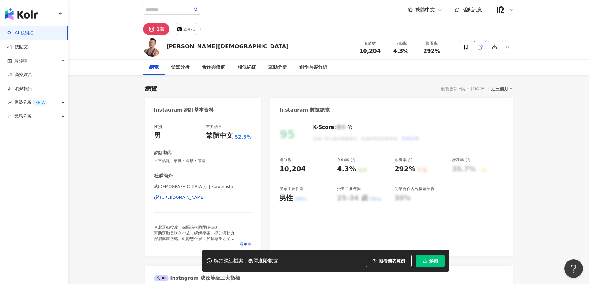
click at [481, 46] on icon at bounding box center [480, 48] width 6 height 6
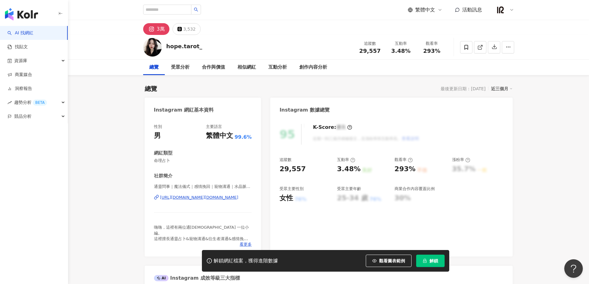
click at [479, 47] on icon at bounding box center [480, 48] width 6 height 6
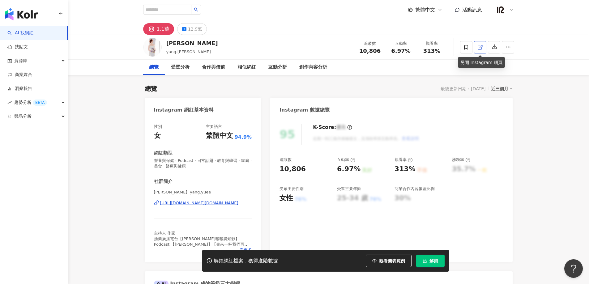
click at [481, 46] on line at bounding box center [481, 46] width 2 height 2
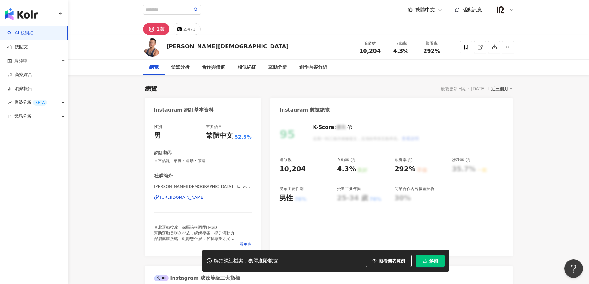
scroll to position [1883, 0]
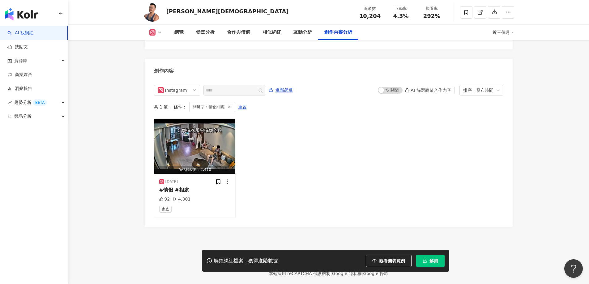
click at [316, 179] on div "預估觸及數：2,410 [DATE] #情侶 #相處 92 4,301 家庭" at bounding box center [328, 168] width 349 height 100
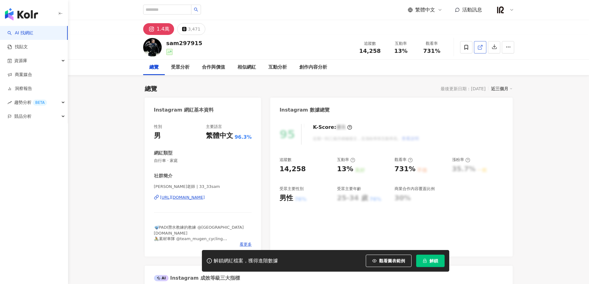
click at [481, 47] on line at bounding box center [481, 46] width 2 height 2
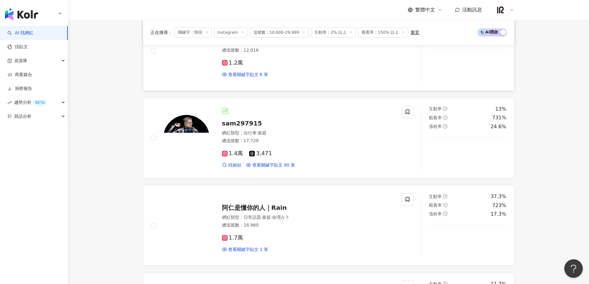
scroll to position [947, 0]
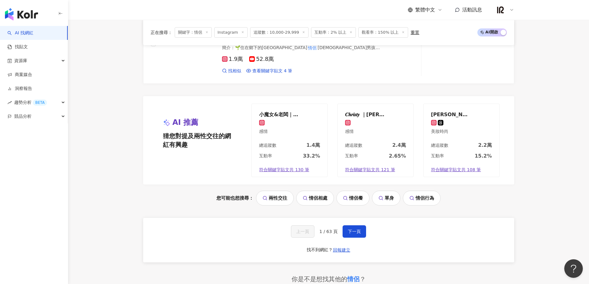
scroll to position [1216, 0]
